Goal: Information Seeking & Learning: Learn about a topic

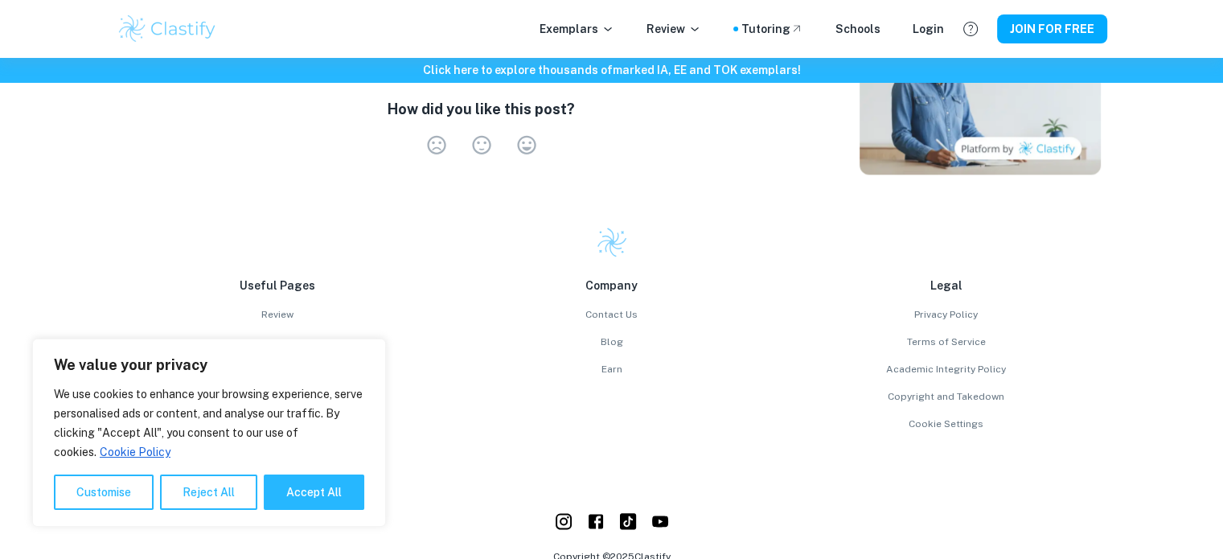
scroll to position [2220, 0]
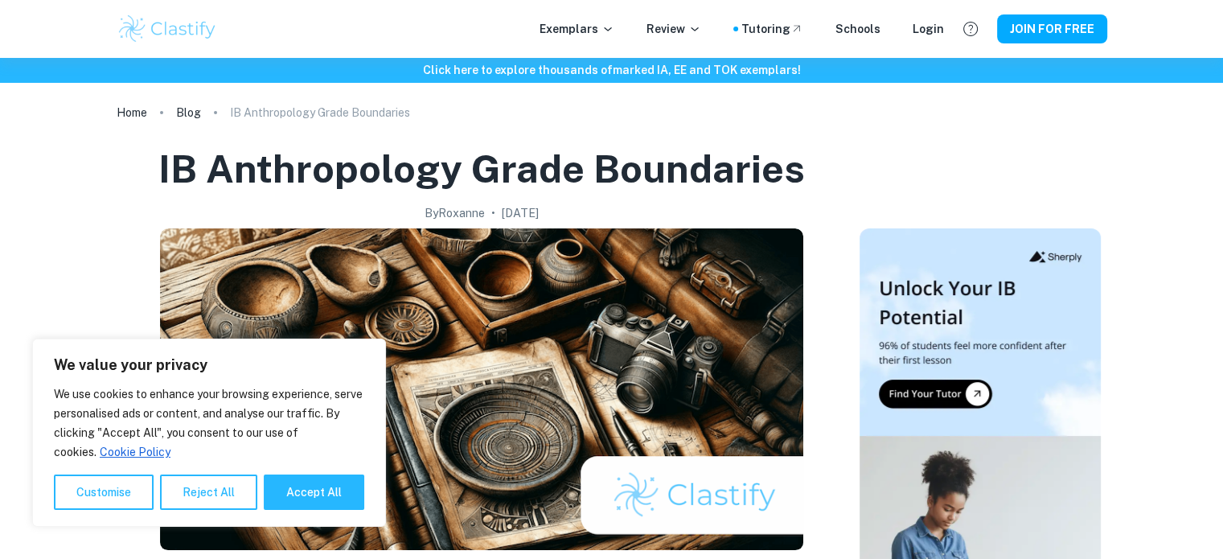
click at [736, 487] on img at bounding box center [481, 389] width 643 height 322
